Goal: Information Seeking & Learning: Learn about a topic

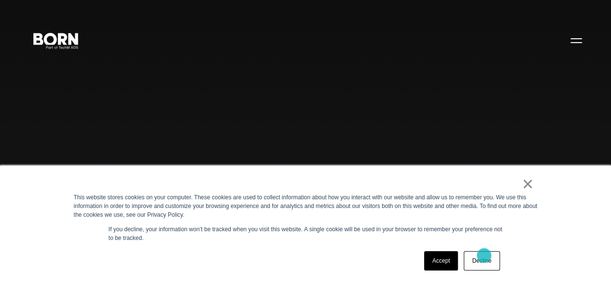
click at [484, 255] on link "Decline" at bounding box center [482, 260] width 36 height 19
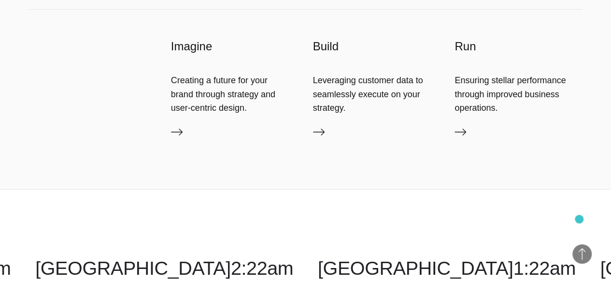
scroll to position [1777, 0]
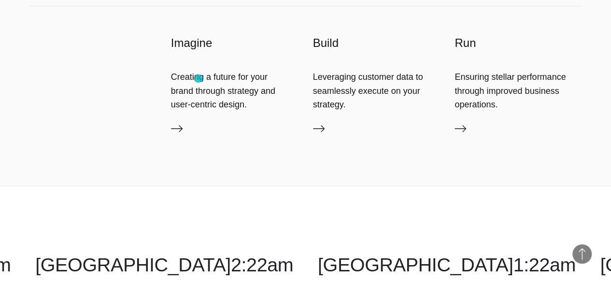
click at [198, 51] on h3 "Imagine" at bounding box center [235, 42] width 128 height 15
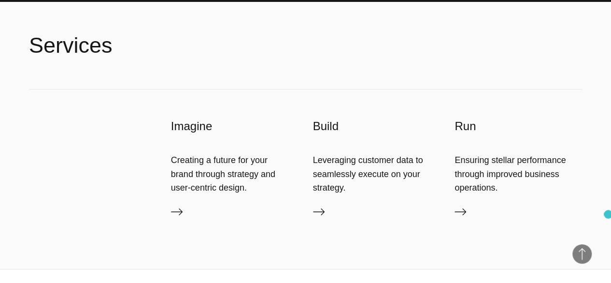
scroll to position [1727, 0]
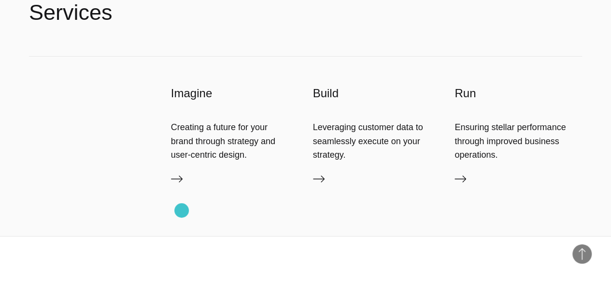
click at [182, 185] on icon at bounding box center [177, 179] width 12 height 12
click at [320, 185] on icon at bounding box center [319, 179] width 12 height 12
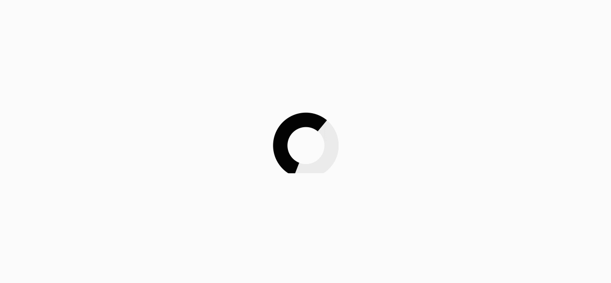
scroll to position [321, 0]
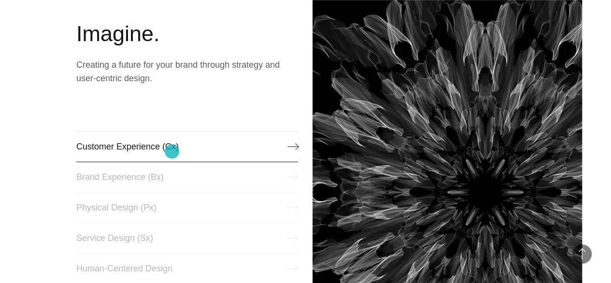
click at [172, 151] on link "Customer Experience (Cx)" at bounding box center [187, 146] width 222 height 31
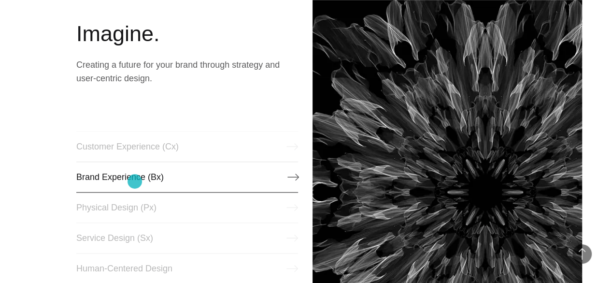
click at [135, 181] on link "Brand Experience (Bx)" at bounding box center [187, 176] width 222 height 31
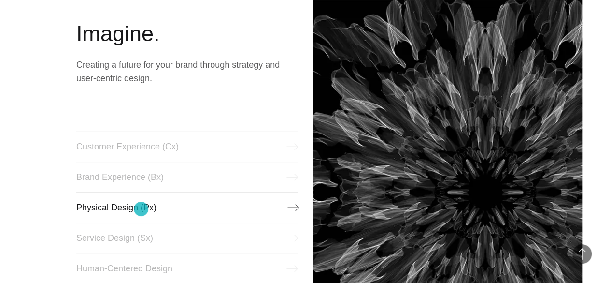
click at [141, 209] on link "Physical Design (Px)" at bounding box center [187, 207] width 222 height 31
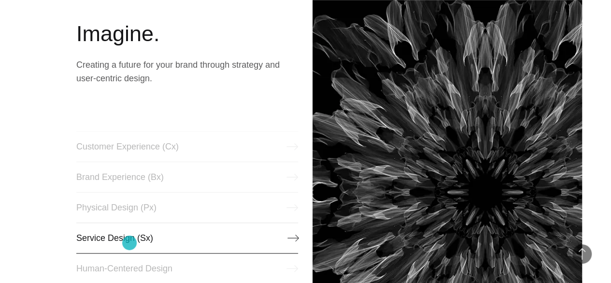
click at [129, 243] on link "Service Design (Sx)" at bounding box center [187, 237] width 222 height 31
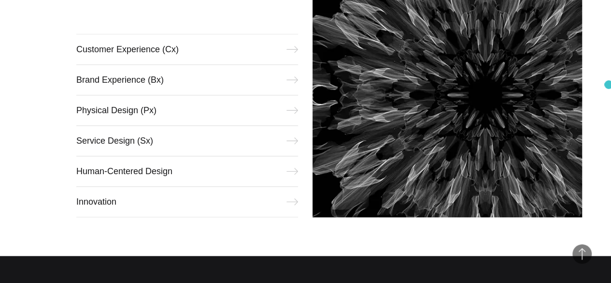
scroll to position [421, 0]
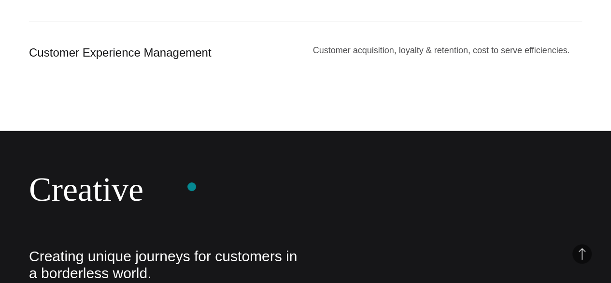
scroll to position [1179, 0]
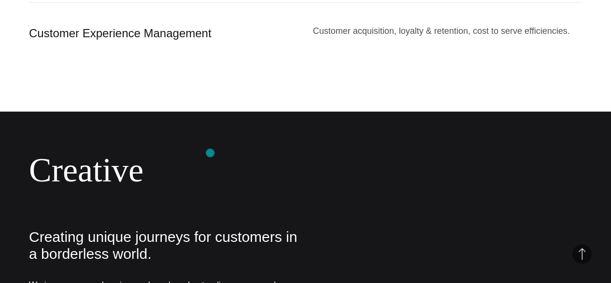
drag, startPoint x: 40, startPoint y: 148, endPoint x: 210, endPoint y: 153, distance: 170.6
copy div "Predictive AI & Automated Actions"
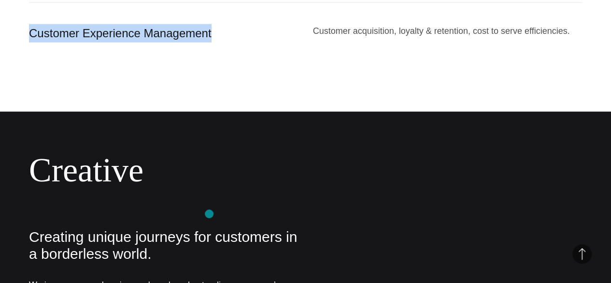
drag, startPoint x: 41, startPoint y: 215, endPoint x: 209, endPoint y: 214, distance: 168.2
click at [209, 43] on div "Customer Experience Management" at bounding box center [164, 33] width 270 height 18
copy div "Customer Experience Management"
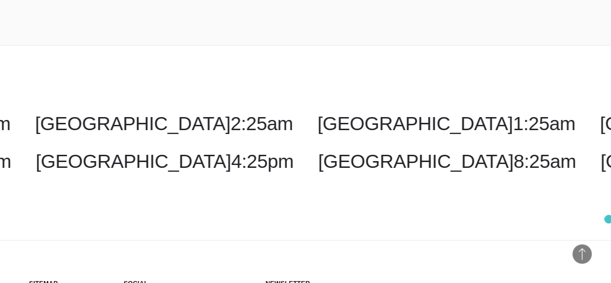
scroll to position [2351, 0]
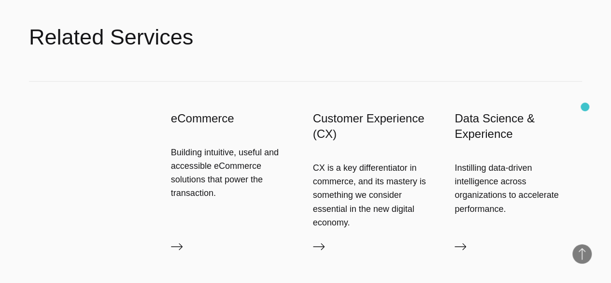
scroll to position [1488, 0]
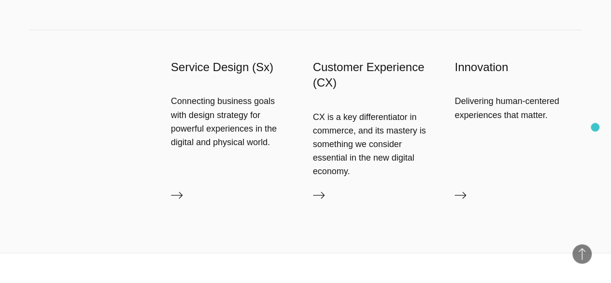
scroll to position [1059, 0]
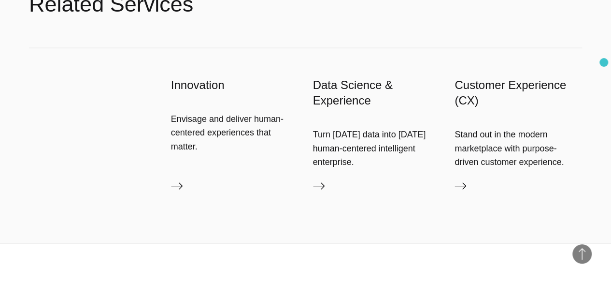
scroll to position [928, 0]
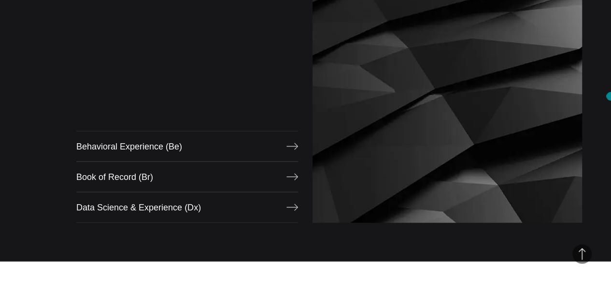
scroll to position [807, 0]
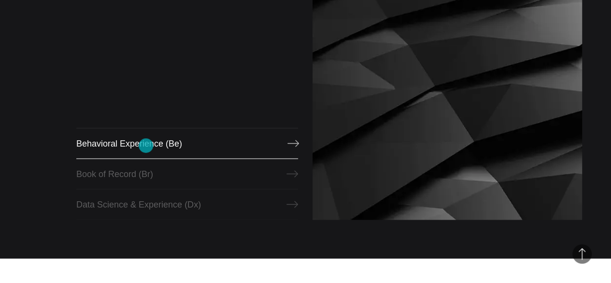
click at [146, 145] on link "Behavioral Experience (Be)" at bounding box center [187, 143] width 222 height 31
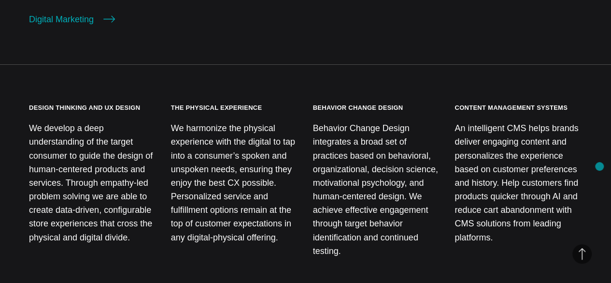
scroll to position [998, 0]
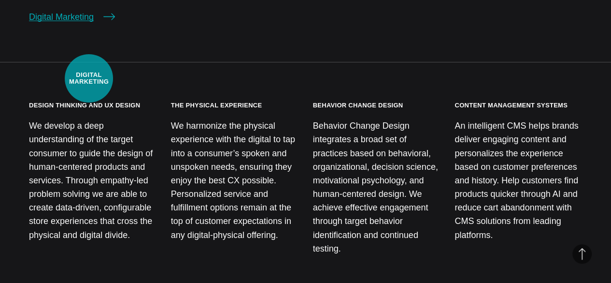
click at [89, 24] on link "Digital Marketing" at bounding box center [72, 17] width 86 height 14
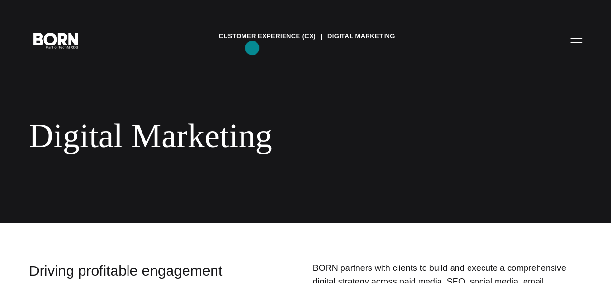
click at [252, 43] on link "Customer Experience (CX)" at bounding box center [266, 36] width 97 height 14
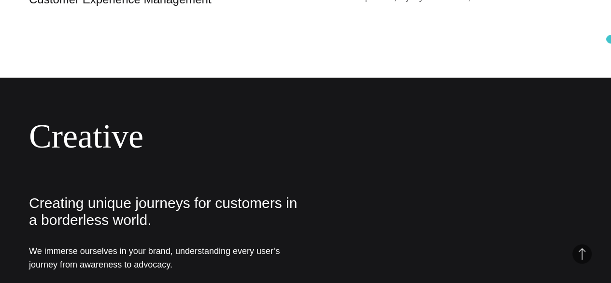
scroll to position [1221, 0]
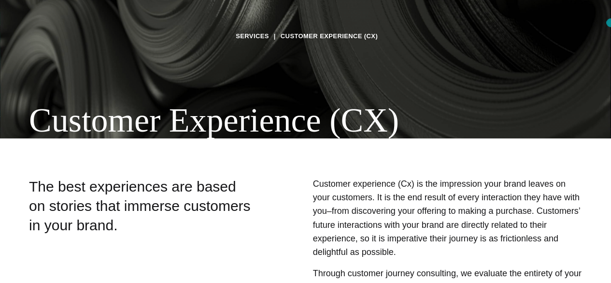
scroll to position [0, 0]
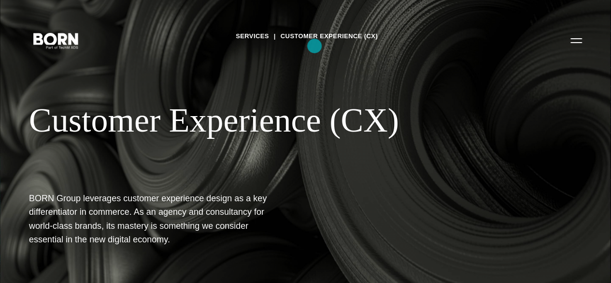
click at [315, 43] on link "Customer Experience (CX)" at bounding box center [329, 36] width 97 height 14
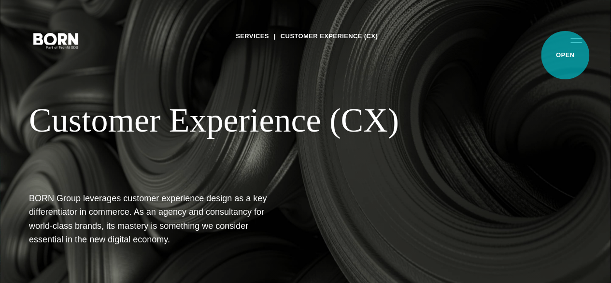
click at [565, 50] on button "Primary Menu" at bounding box center [576, 40] width 23 height 20
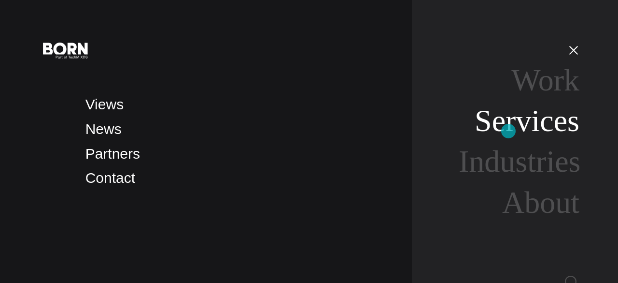
click at [509, 131] on link "Services" at bounding box center [527, 120] width 105 height 34
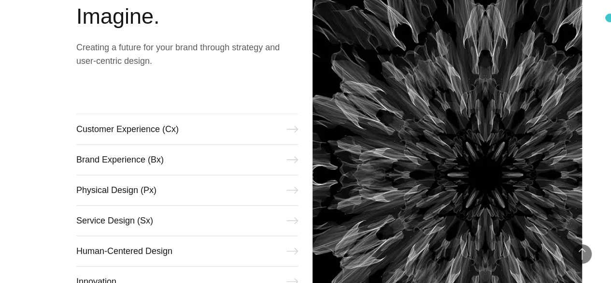
scroll to position [344, 0]
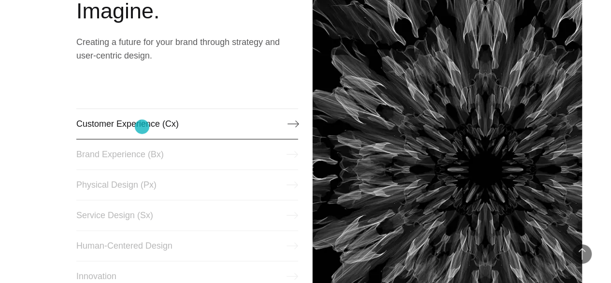
click at [142, 127] on link "Customer Experience (Cx)" at bounding box center [187, 123] width 222 height 31
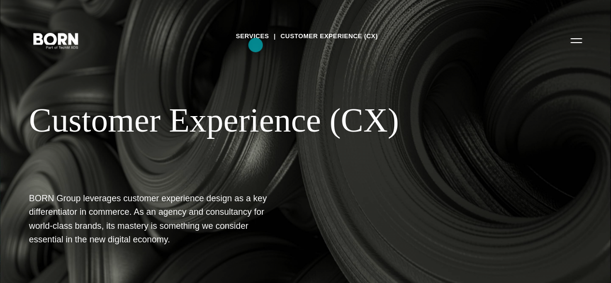
click at [256, 43] on link "Services" at bounding box center [252, 36] width 33 height 14
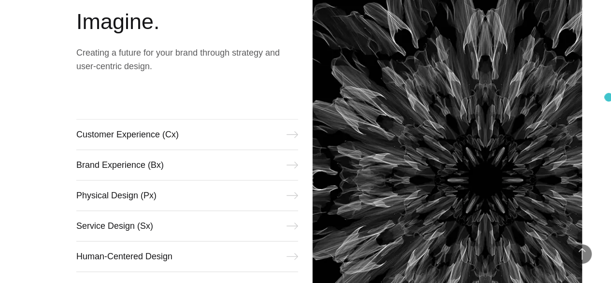
scroll to position [336, 0]
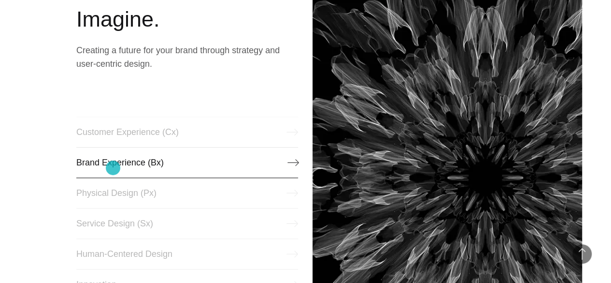
click at [113, 168] on link "Brand Experience (Bx)" at bounding box center [187, 162] width 222 height 31
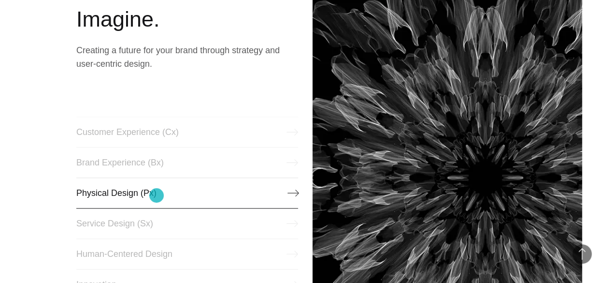
click at [157, 195] on link "Physical Design (Px)" at bounding box center [187, 192] width 222 height 31
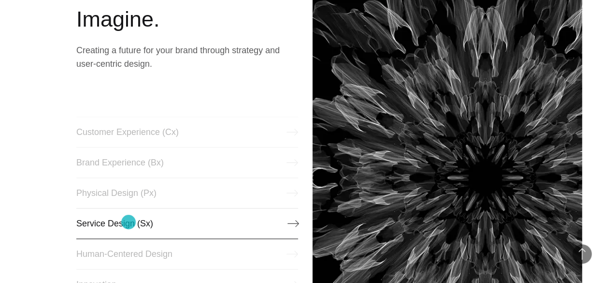
click at [129, 222] on link "Service Design (Sx)" at bounding box center [187, 223] width 222 height 31
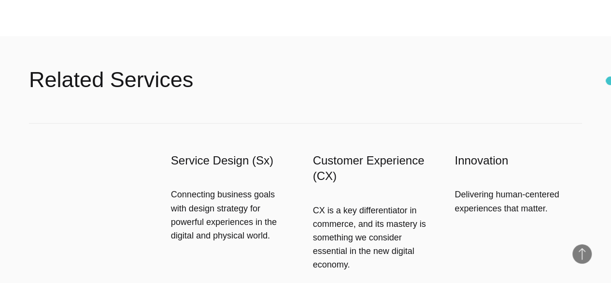
scroll to position [533, 0]
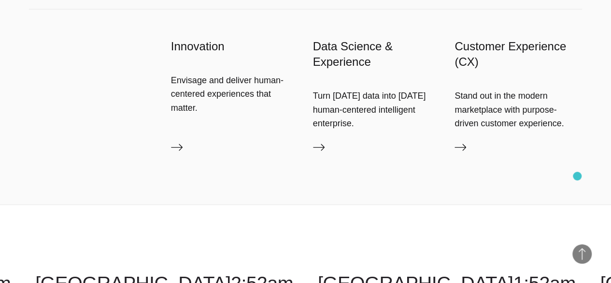
scroll to position [964, 0]
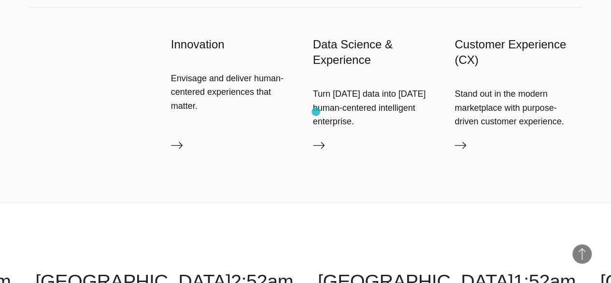
click at [316, 68] on h3 "Data Science & Experience" at bounding box center [377, 52] width 128 height 31
click at [323, 151] on icon at bounding box center [319, 146] width 12 height 12
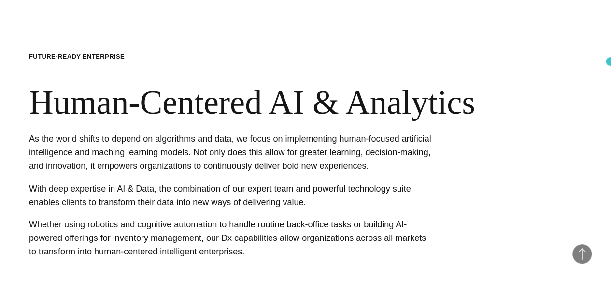
scroll to position [540, 0]
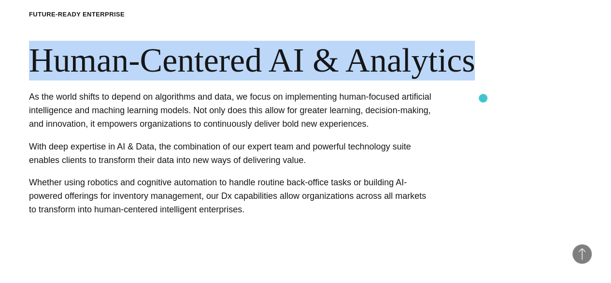
drag, startPoint x: 44, startPoint y: 93, endPoint x: 483, endPoint y: 98, distance: 438.8
click at [483, 80] on h2 "Human-Centered AI & Analytics" at bounding box center [305, 61] width 553 height 40
copy h2 "Human-Centered AI & Analytics"
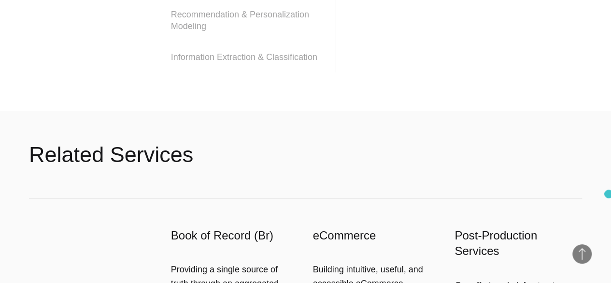
scroll to position [1282, 0]
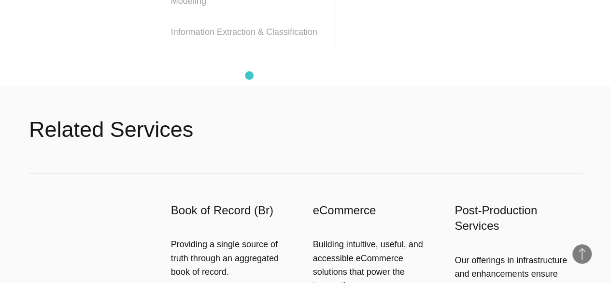
click at [249, 38] on span "Information Extraction & Classification" at bounding box center [244, 32] width 146 height 12
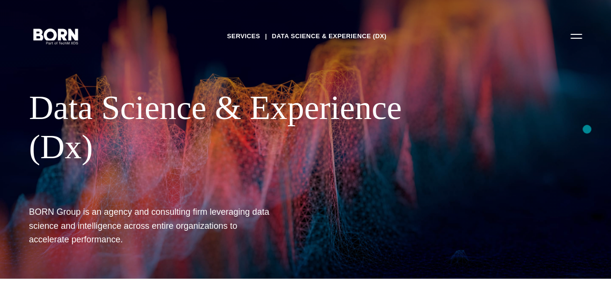
scroll to position [0, 0]
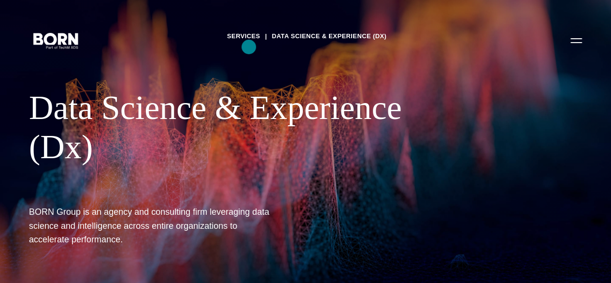
click at [249, 43] on link "Services" at bounding box center [243, 36] width 33 height 14
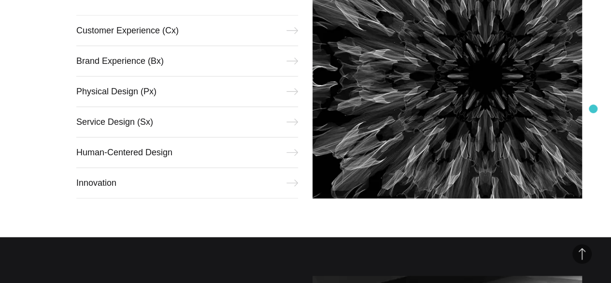
scroll to position [445, 0]
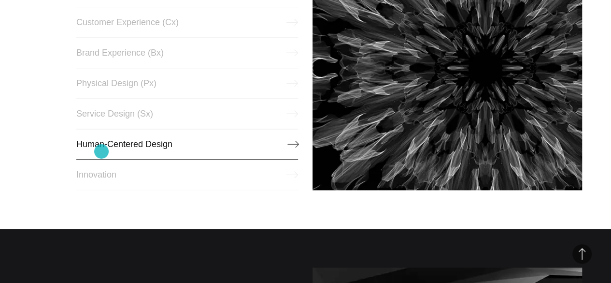
click at [101, 151] on link "Human-Centered Design" at bounding box center [187, 144] width 222 height 31
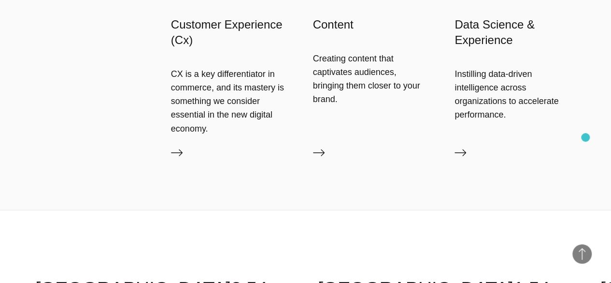
scroll to position [1199, 0]
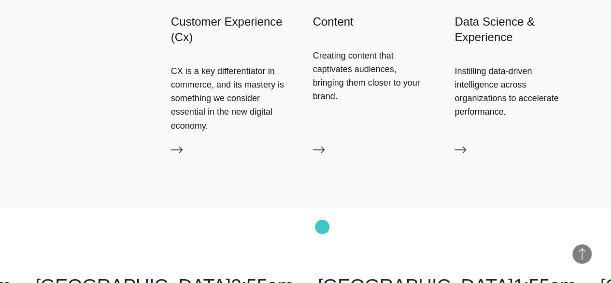
click at [322, 153] on icon at bounding box center [319, 149] width 12 height 7
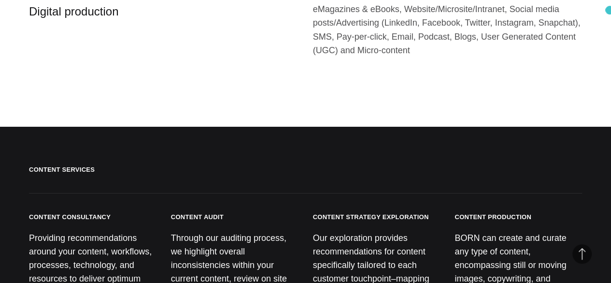
scroll to position [1752, 0]
